Goal: Task Accomplishment & Management: Use online tool/utility

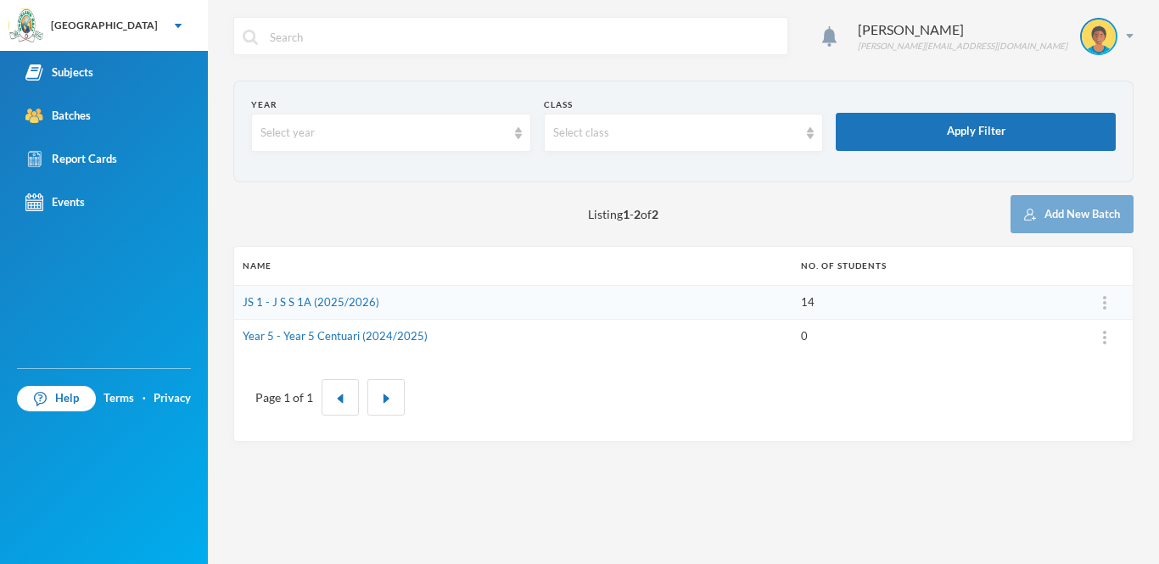
click at [357, 293] on td "JS 1 - J S S 1A (2025/2026)" at bounding box center [513, 302] width 558 height 35
click at [357, 305] on link "JS 1 - J S S 1A (2025/2026)" at bounding box center [311, 302] width 137 height 14
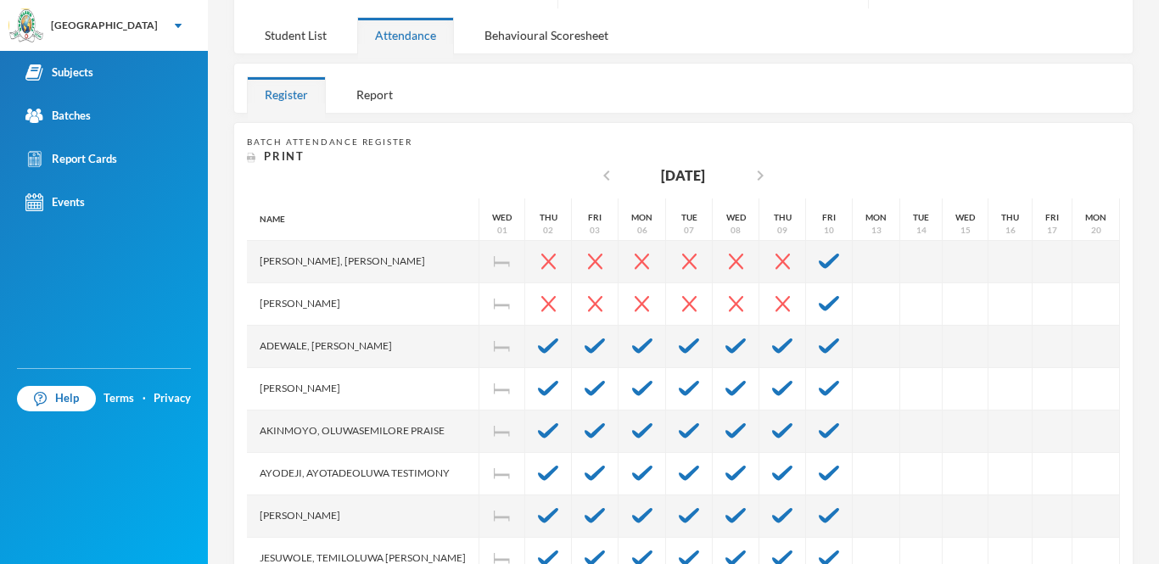
scroll to position [311, 0]
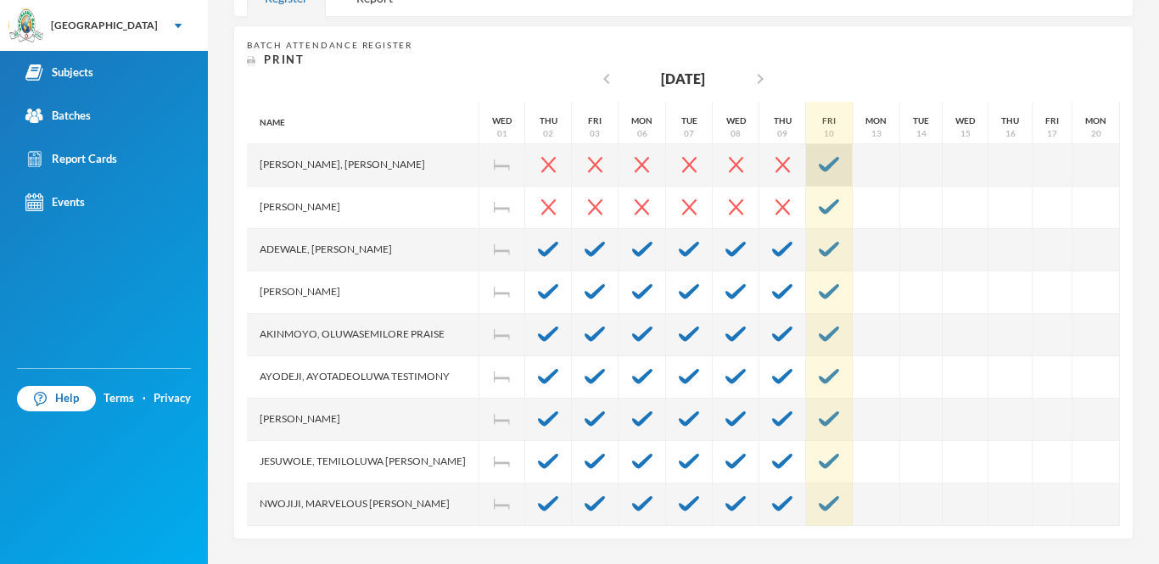
click at [806, 175] on div at bounding box center [829, 165] width 47 height 42
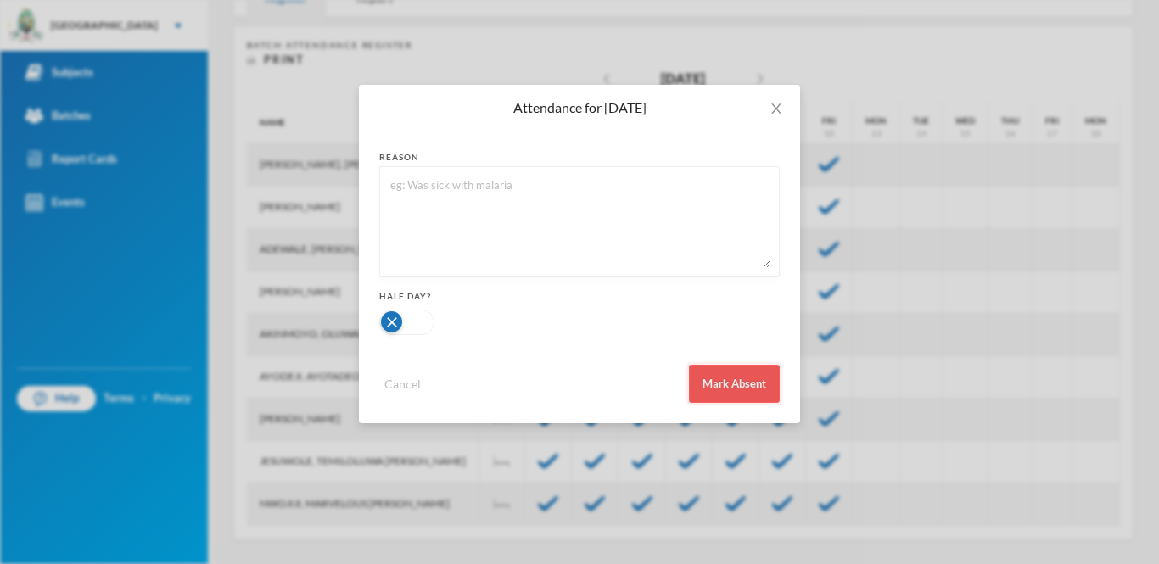
click at [745, 376] on button "Mark Absent" at bounding box center [734, 384] width 91 height 38
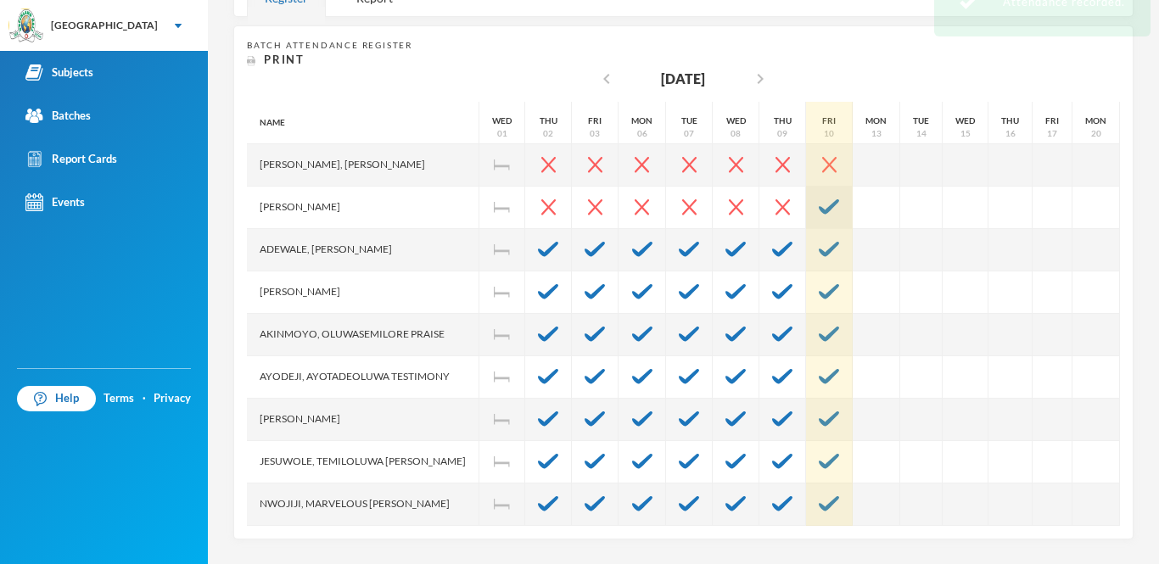
click at [819, 206] on img at bounding box center [829, 206] width 20 height 15
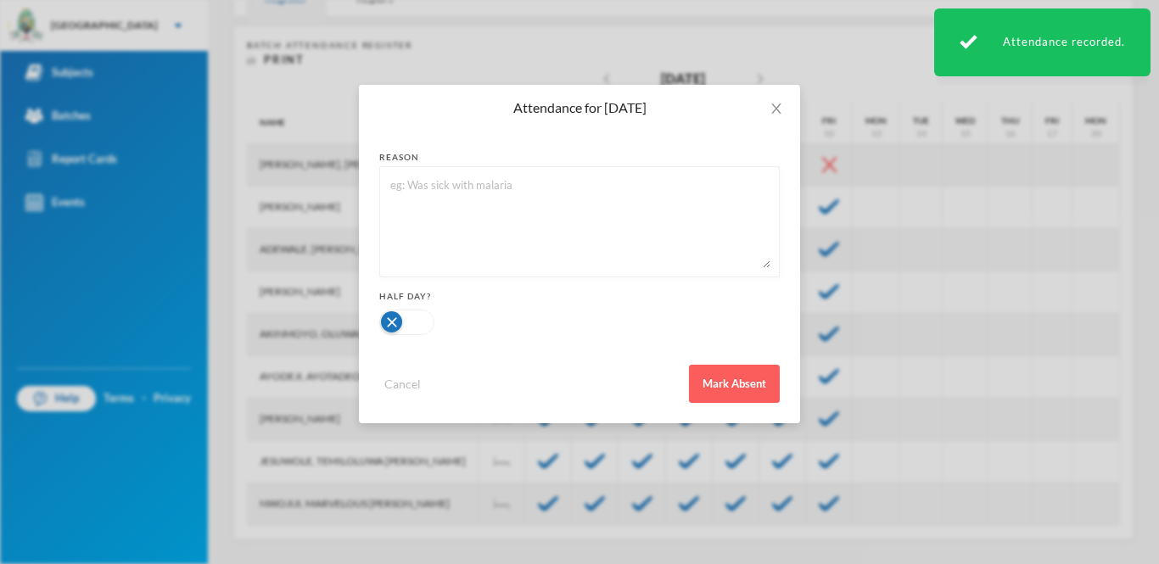
click at [741, 405] on div "reason Half Day? Cancel Mark Absent" at bounding box center [579, 277] width 441 height 293
click at [748, 396] on button "Mark Absent" at bounding box center [734, 384] width 91 height 38
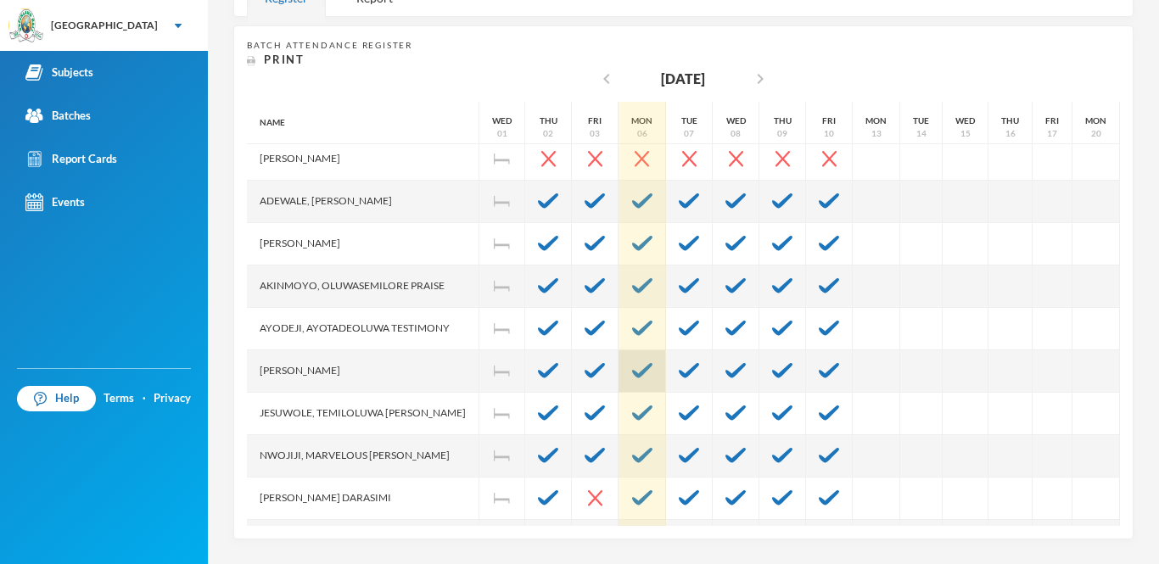
scroll to position [0, 0]
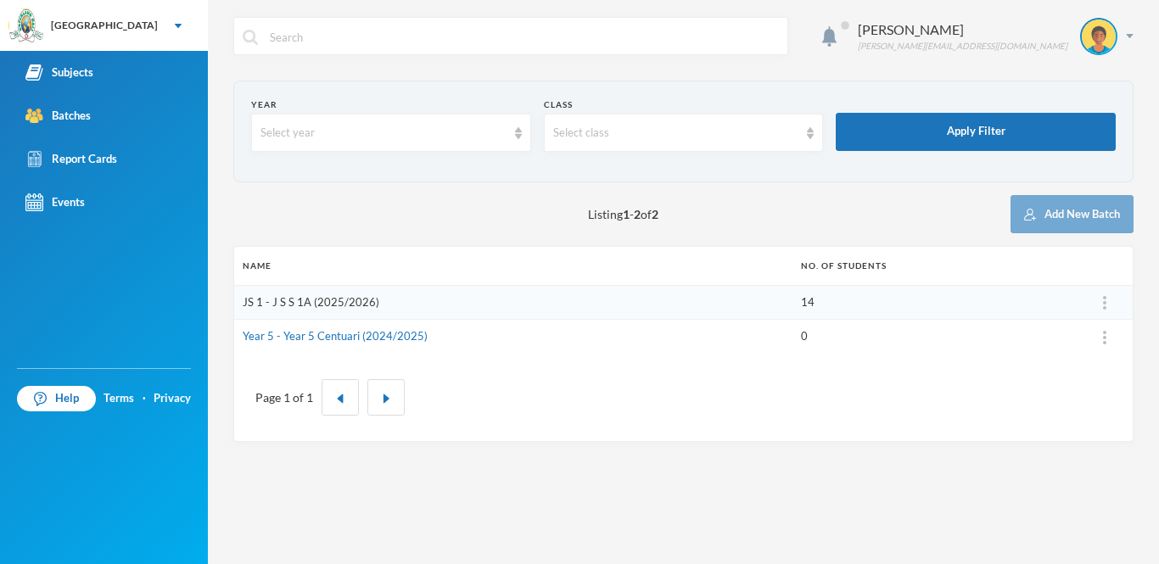
click at [357, 299] on link "JS 1 - J S S 1A (2025/2026)" at bounding box center [311, 302] width 137 height 14
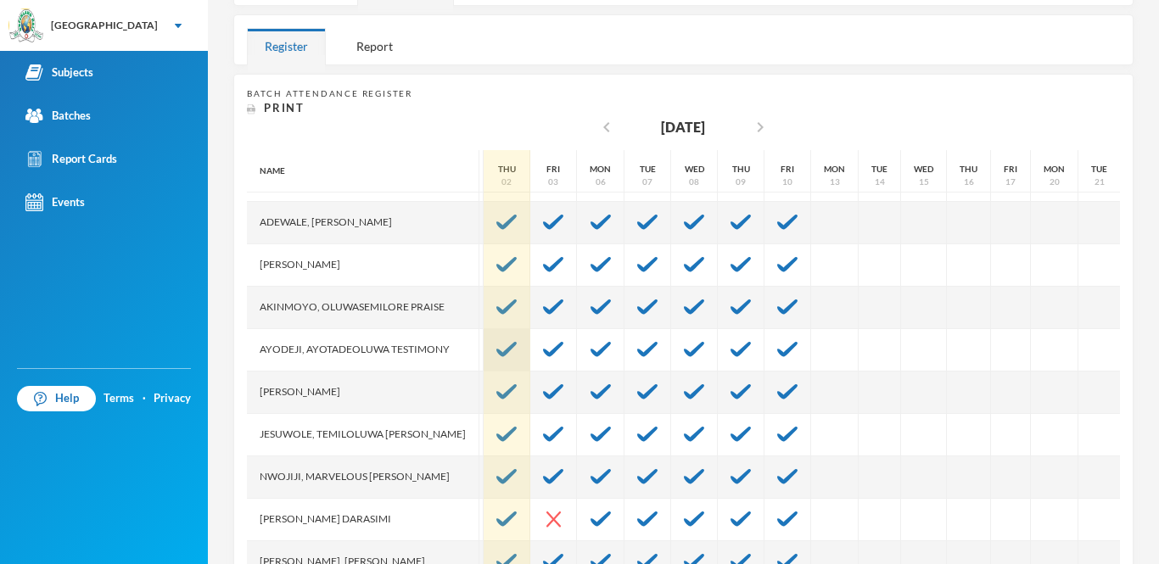
scroll to position [105, 42]
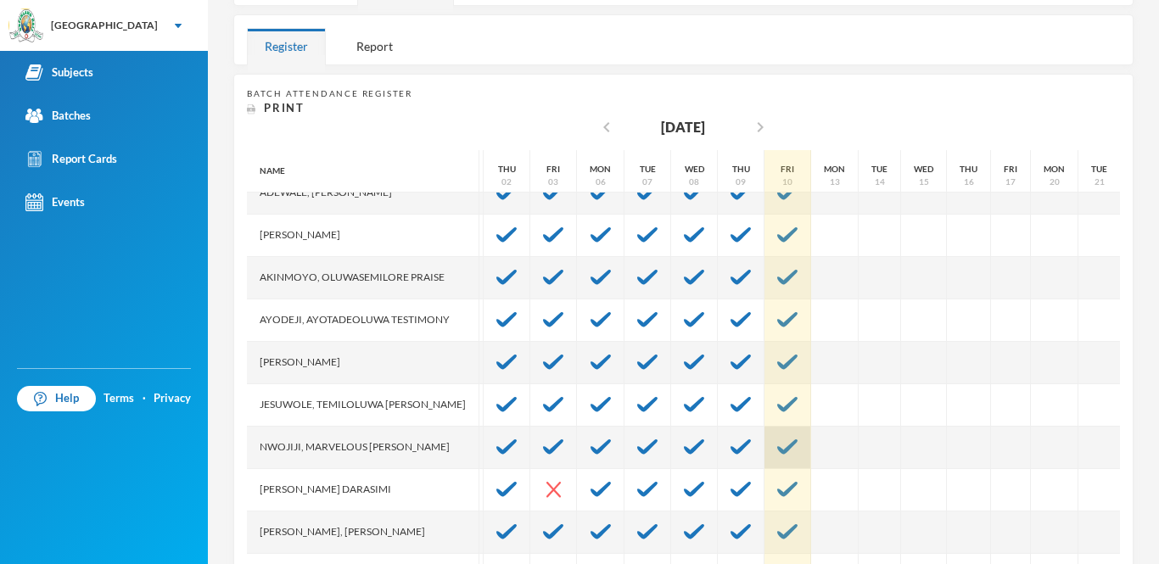
click at [777, 448] on img at bounding box center [787, 446] width 20 height 15
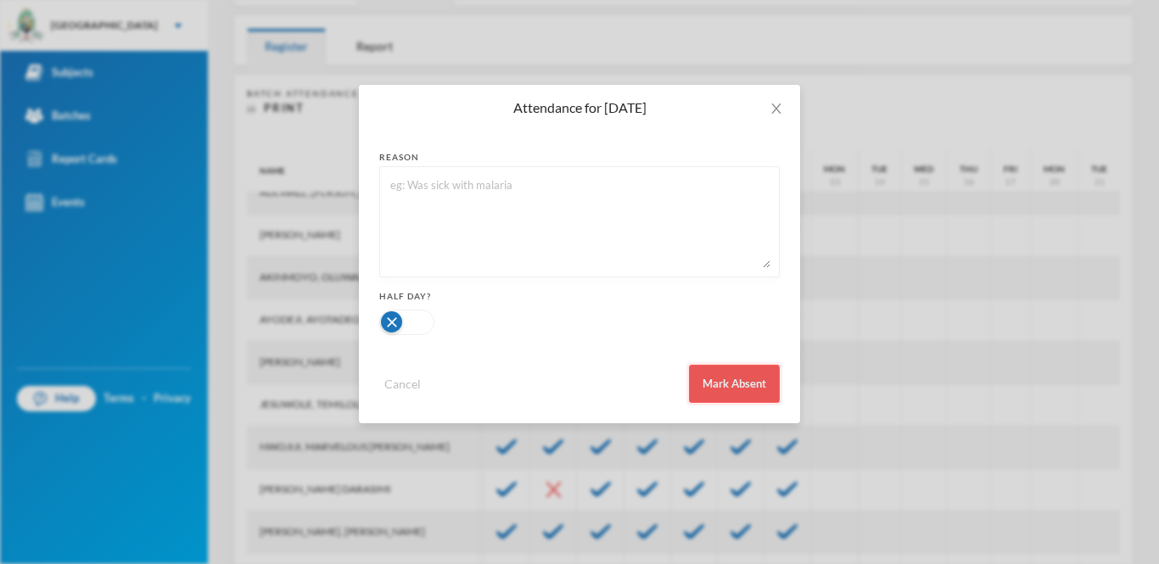
click at [752, 402] on button "Mark Absent" at bounding box center [734, 384] width 91 height 38
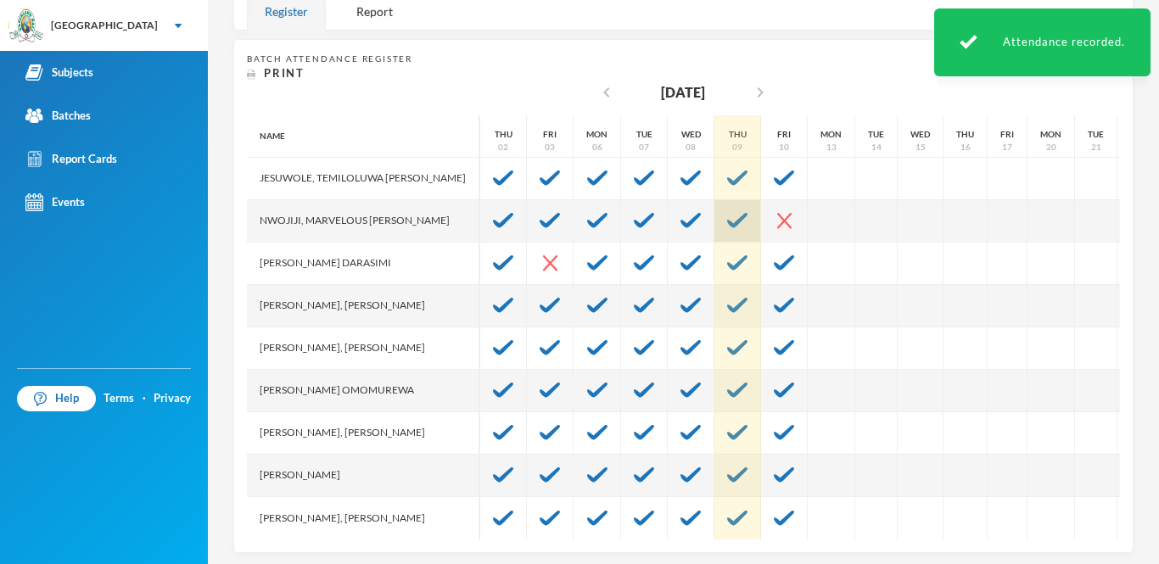
scroll to position [311, 0]
